Goal: Download file/media

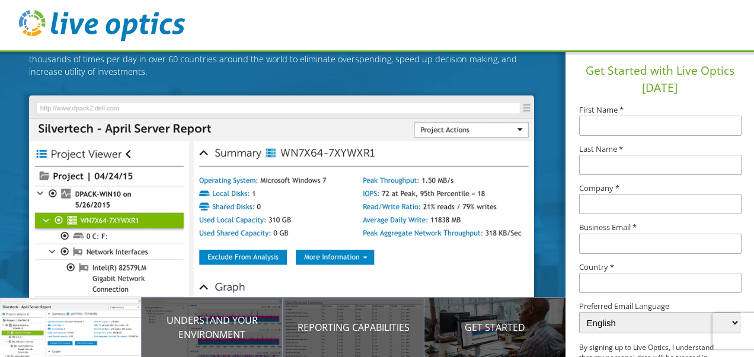
scroll to position [104, 0]
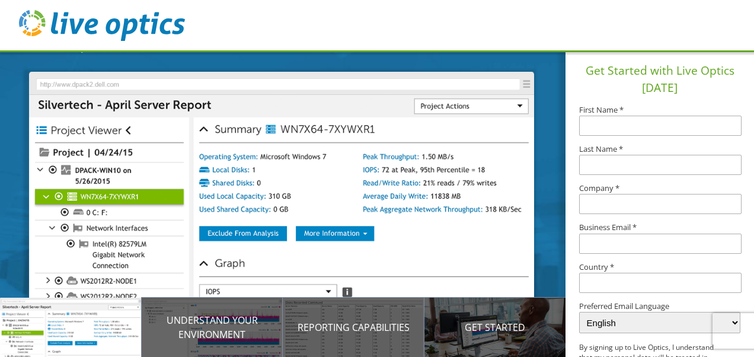
click at [633, 126] on input "text" at bounding box center [660, 126] width 162 height 20
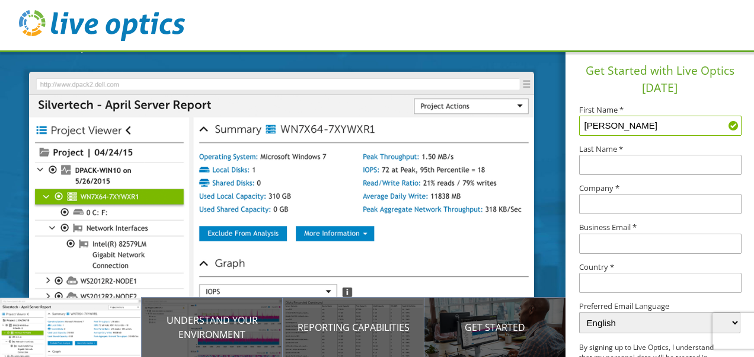
type input "[PERSON_NAME]"
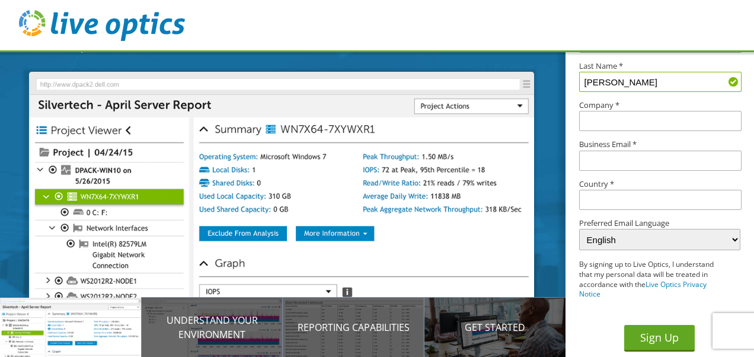
scroll to position [82, 0]
type input "[PERSON_NAME]"
click at [605, 119] on input "text" at bounding box center [660, 121] width 162 height 20
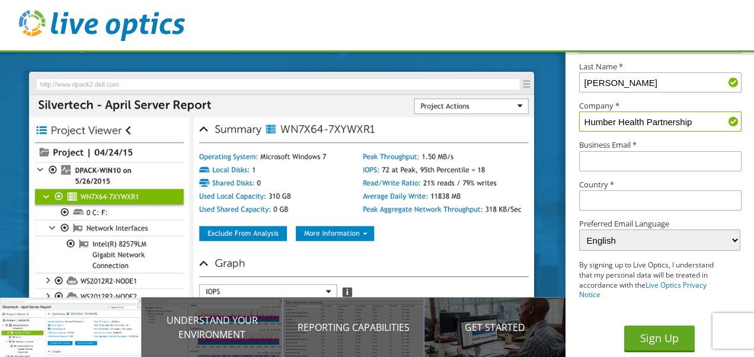
type input "Humber Health Partnership"
click at [599, 159] on input "text" at bounding box center [660, 161] width 162 height 20
type input "[EMAIL_ADDRESS][DOMAIN_NAME]"
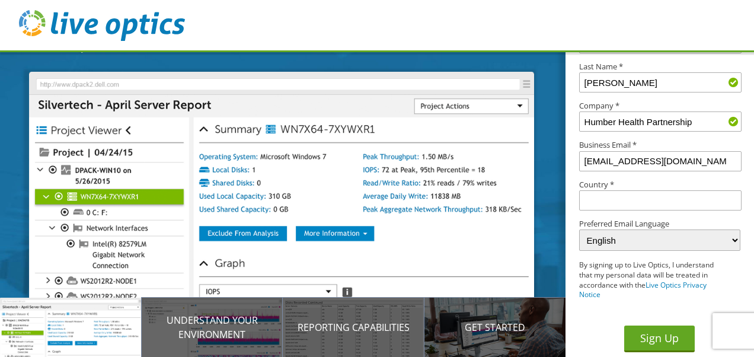
type input "[GEOGRAPHIC_DATA]"
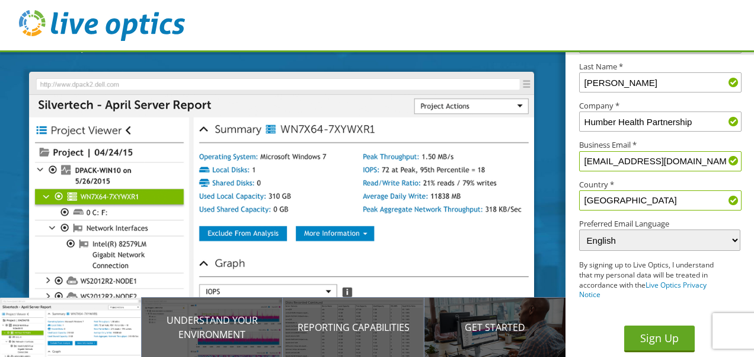
scroll to position [83, 0]
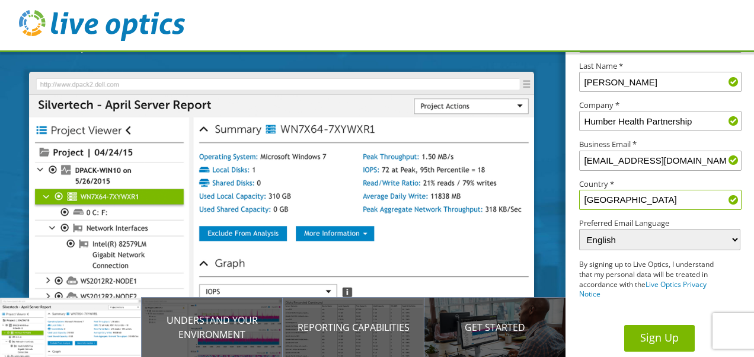
click at [644, 335] on button "Sign Up" at bounding box center [659, 338] width 71 height 27
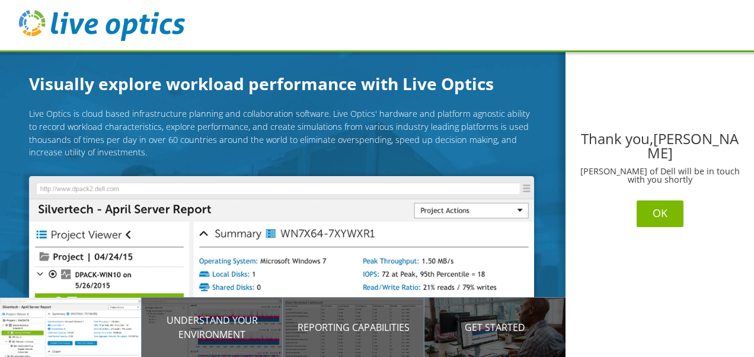
click at [657, 208] on button "OK" at bounding box center [660, 213] width 47 height 27
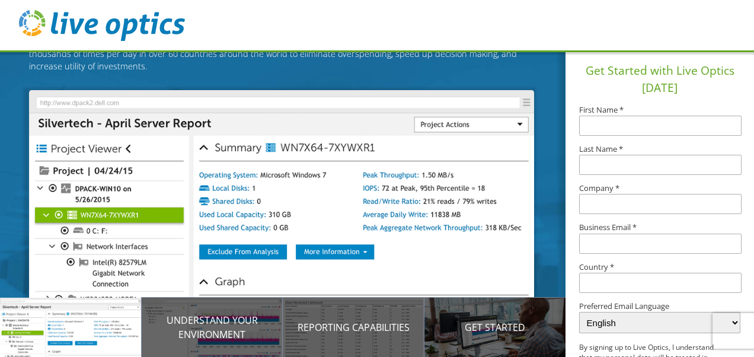
scroll to position [104, 0]
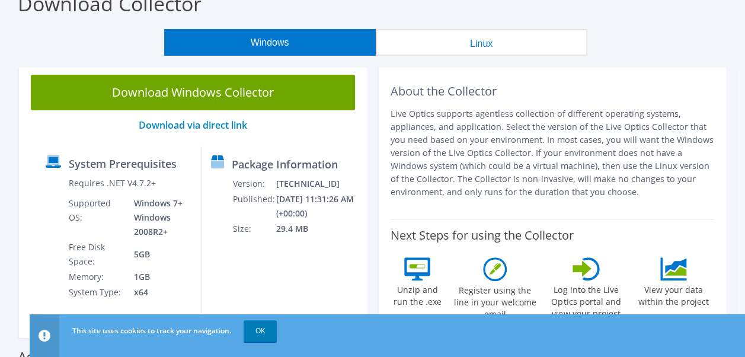
scroll to position [63, 0]
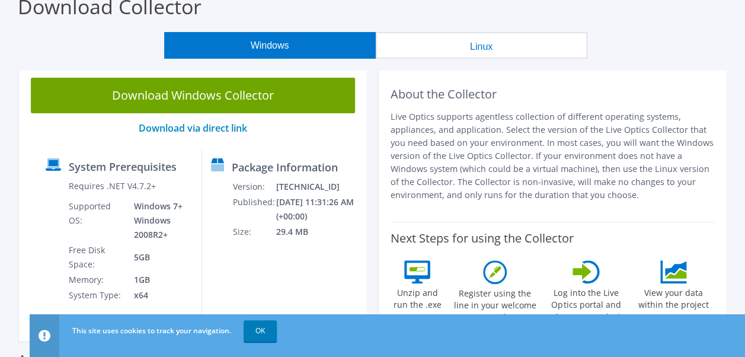
click at [499, 50] on button "Linux" at bounding box center [482, 45] width 212 height 27
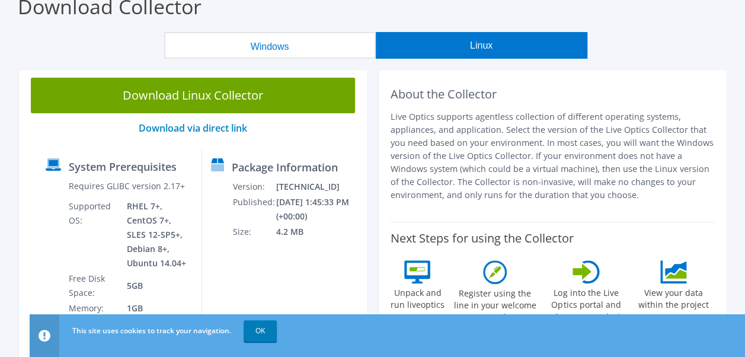
click at [297, 37] on button "Windows" at bounding box center [270, 45] width 212 height 27
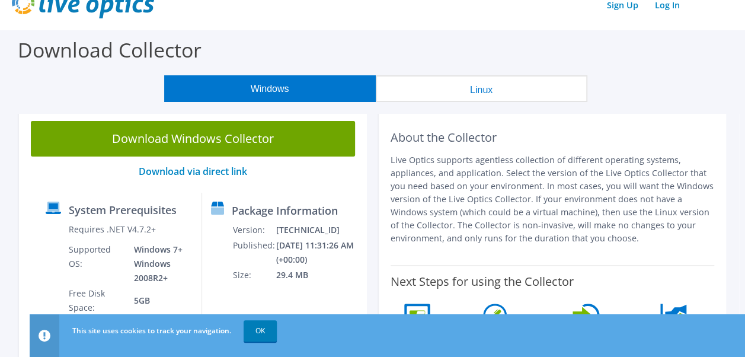
scroll to position [0, 0]
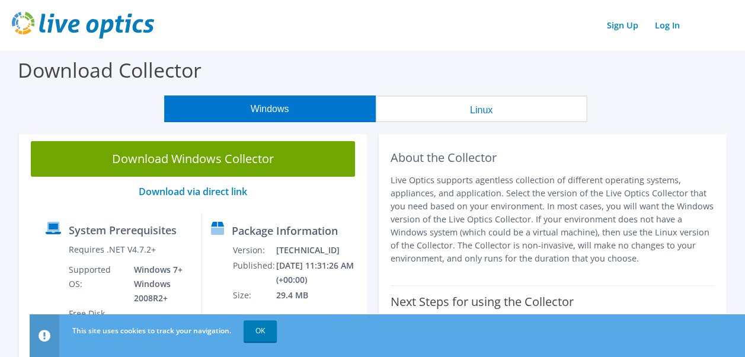
click at [476, 114] on button "Linux" at bounding box center [482, 108] width 212 height 27
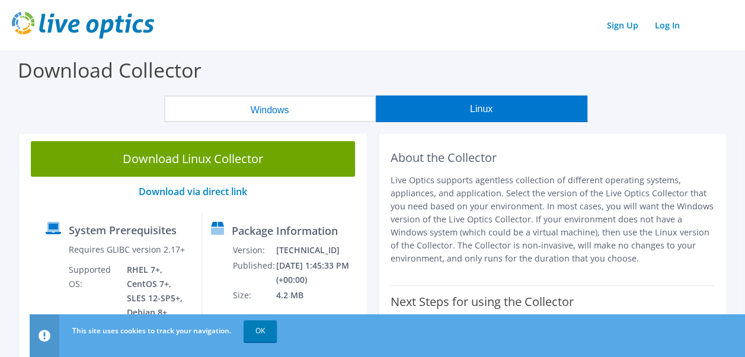
click at [269, 116] on button "Windows" at bounding box center [270, 108] width 212 height 27
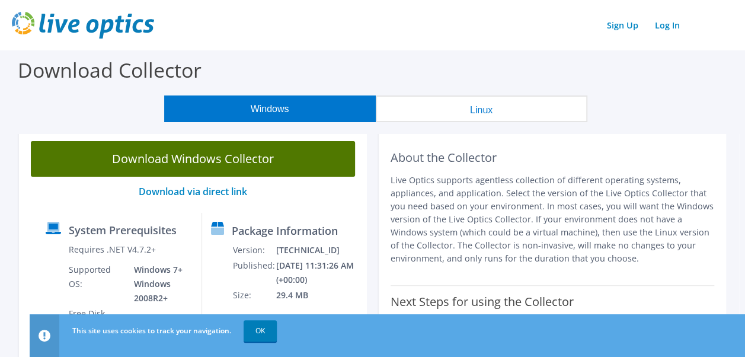
click at [208, 170] on link "Download Windows Collector" at bounding box center [193, 159] width 324 height 36
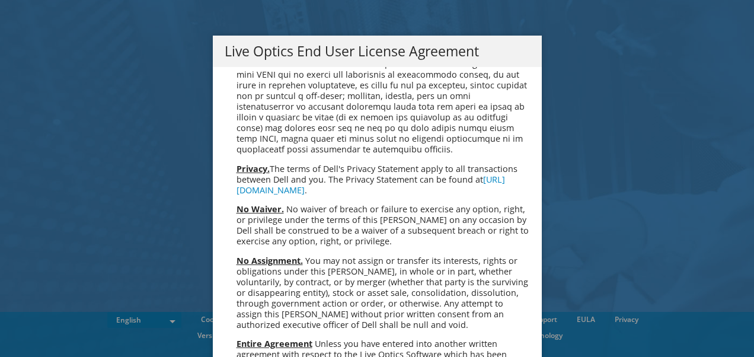
scroll to position [4483, 0]
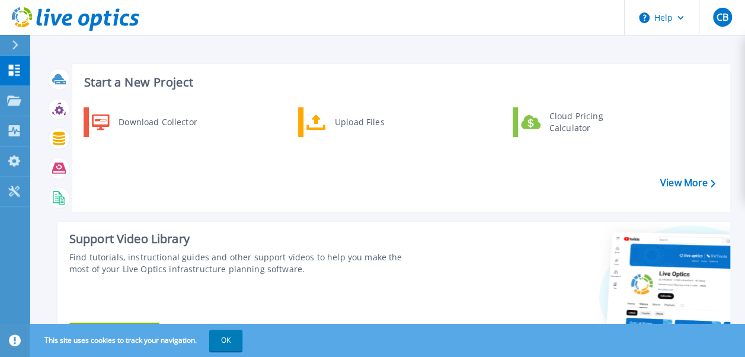
click at [424, 198] on div "Download Collector Upload Files Cloud Pricing Calculator" at bounding box center [400, 155] width 650 height 102
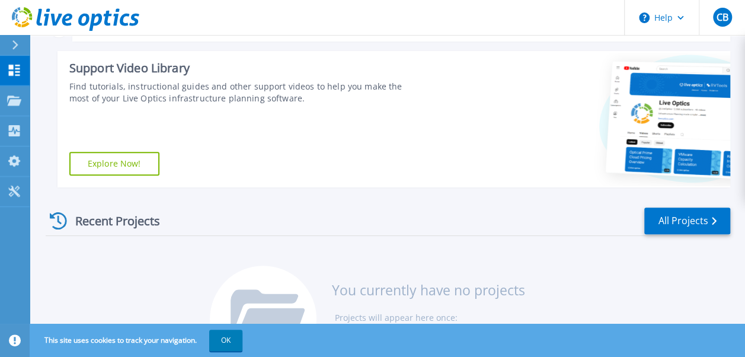
scroll to position [173, 0]
